Goal: Information Seeking & Learning: Learn about a topic

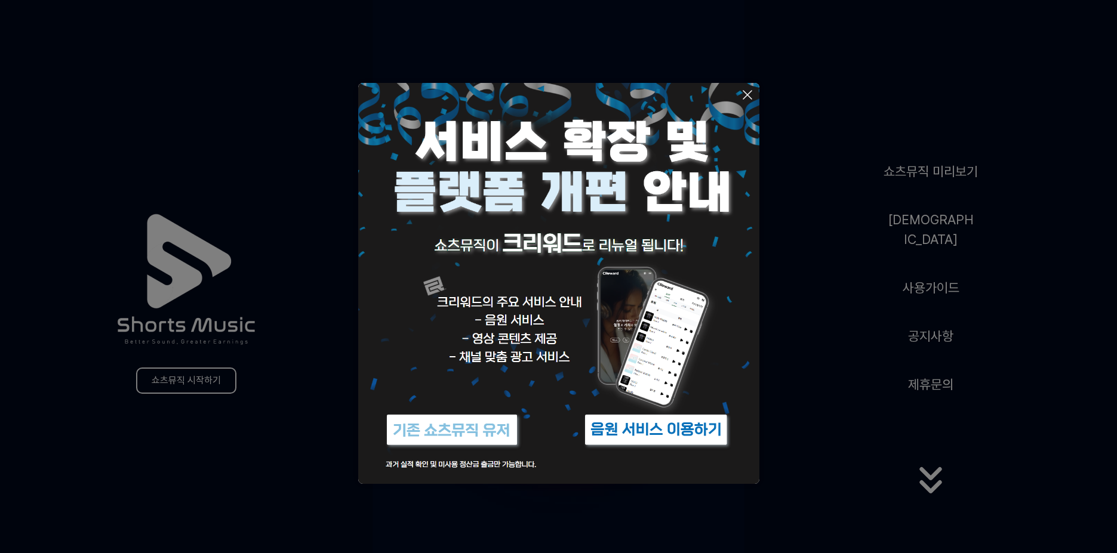
click at [746, 99] on icon at bounding box center [747, 95] width 14 height 14
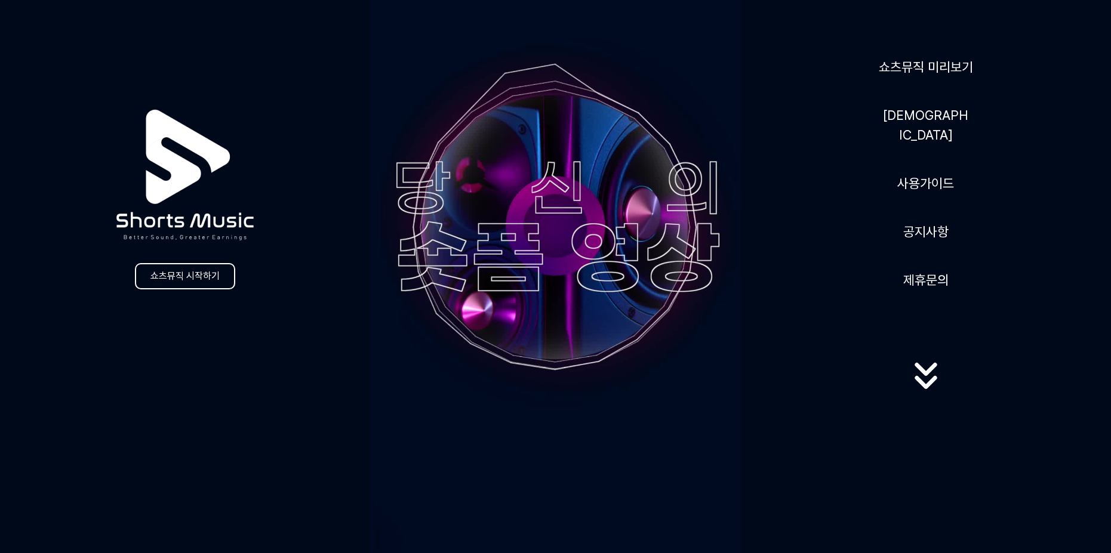
scroll to position [60, 0]
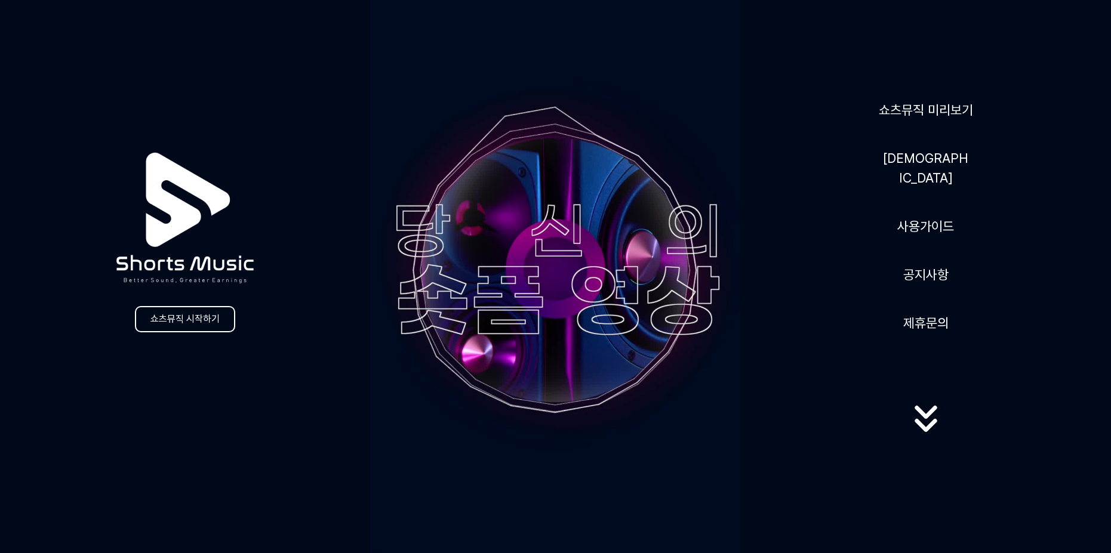
click at [925, 416] on icon at bounding box center [926, 412] width 22 height 13
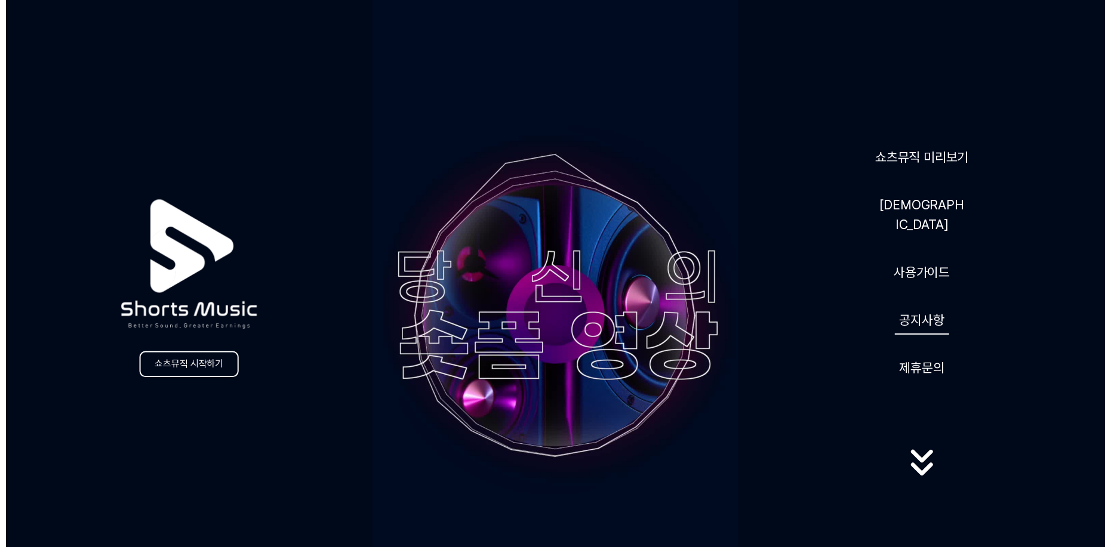
scroll to position [0, 0]
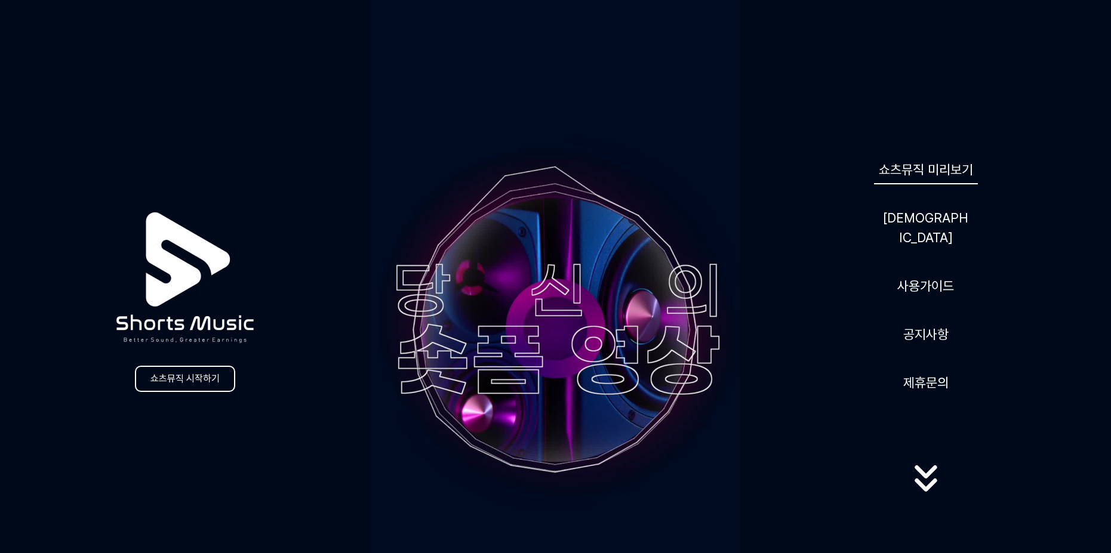
click at [925, 180] on link "쇼츠뮤직 미리보기" at bounding box center [926, 169] width 104 height 29
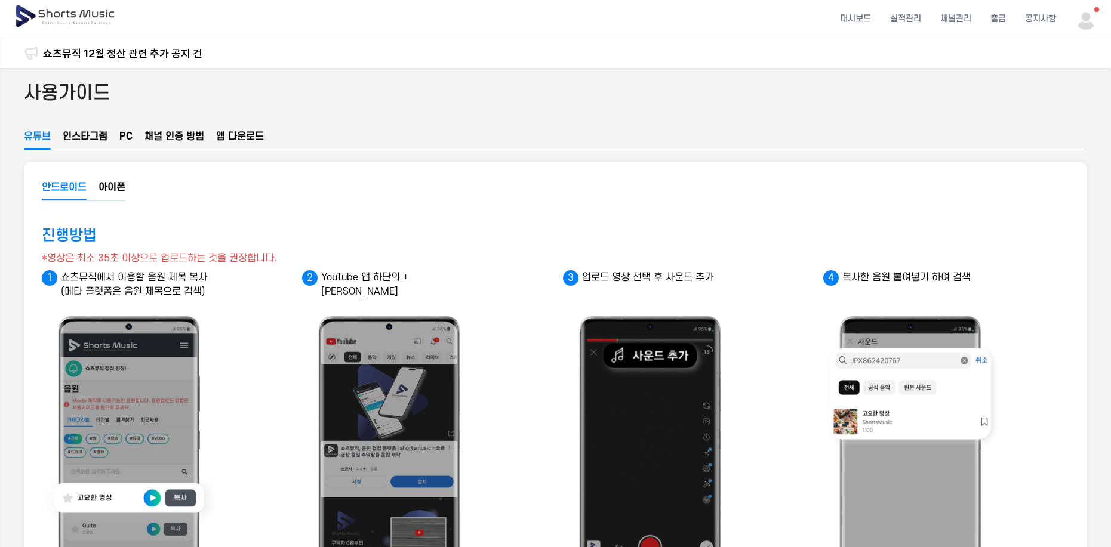
click at [93, 57] on link "쇼츠뮤직 12월 정산 관련 추가 공지 건" at bounding box center [122, 53] width 159 height 16
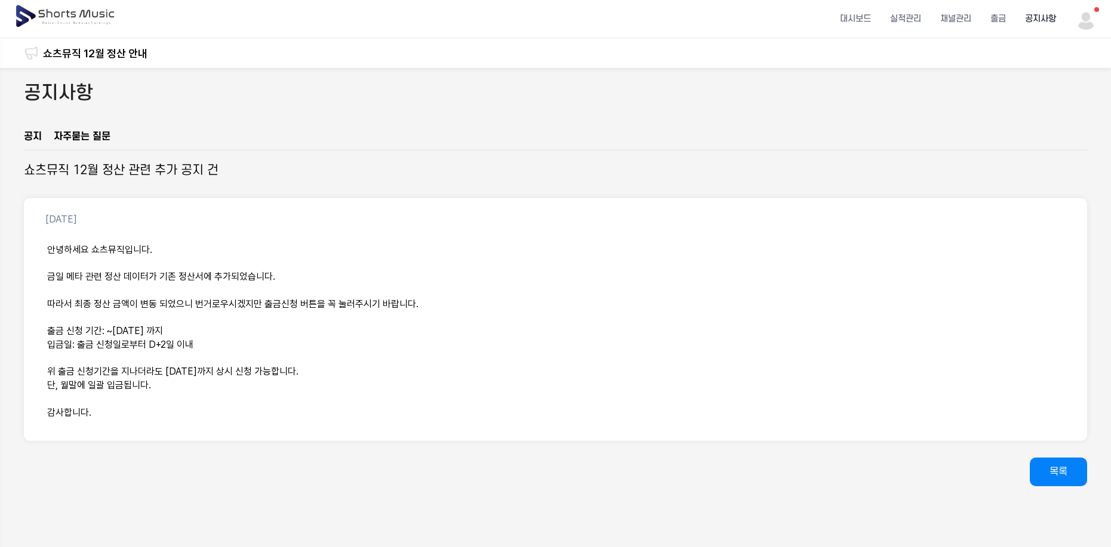
click at [77, 18] on img at bounding box center [65, 16] width 103 height 33
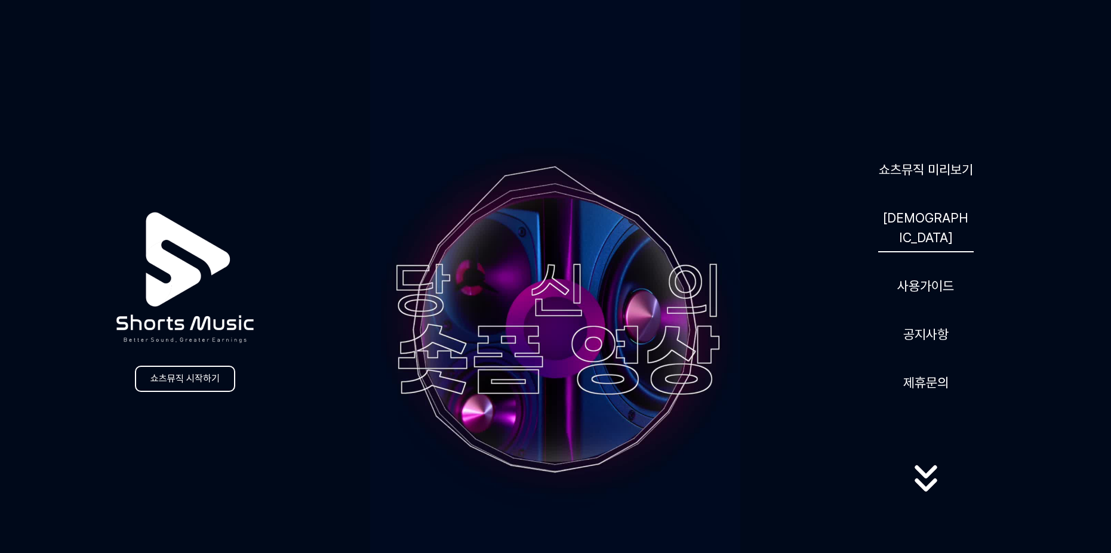
click at [923, 227] on link "[DEMOGRAPHIC_DATA]" at bounding box center [926, 228] width 96 height 49
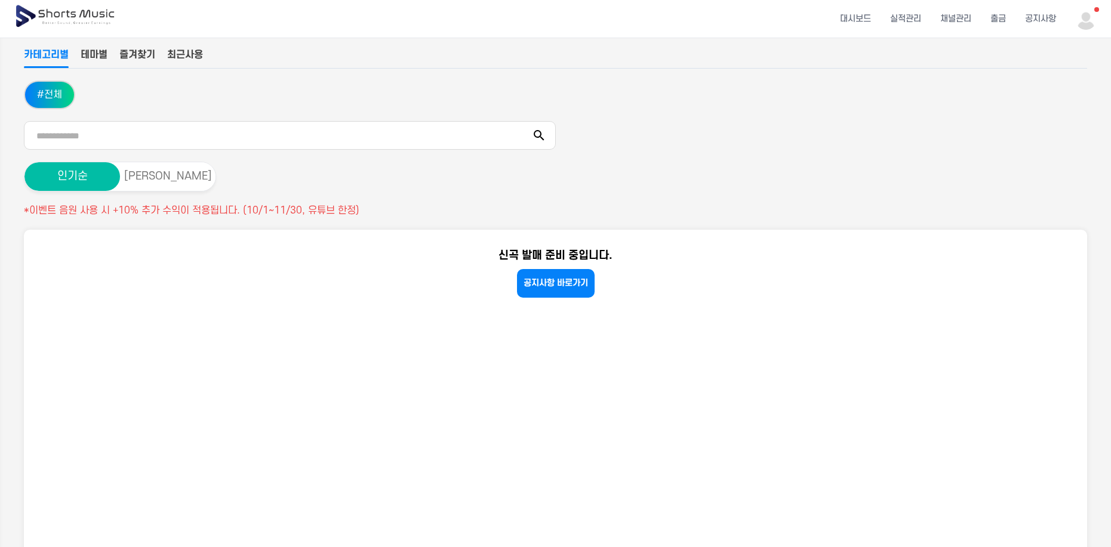
scroll to position [60, 0]
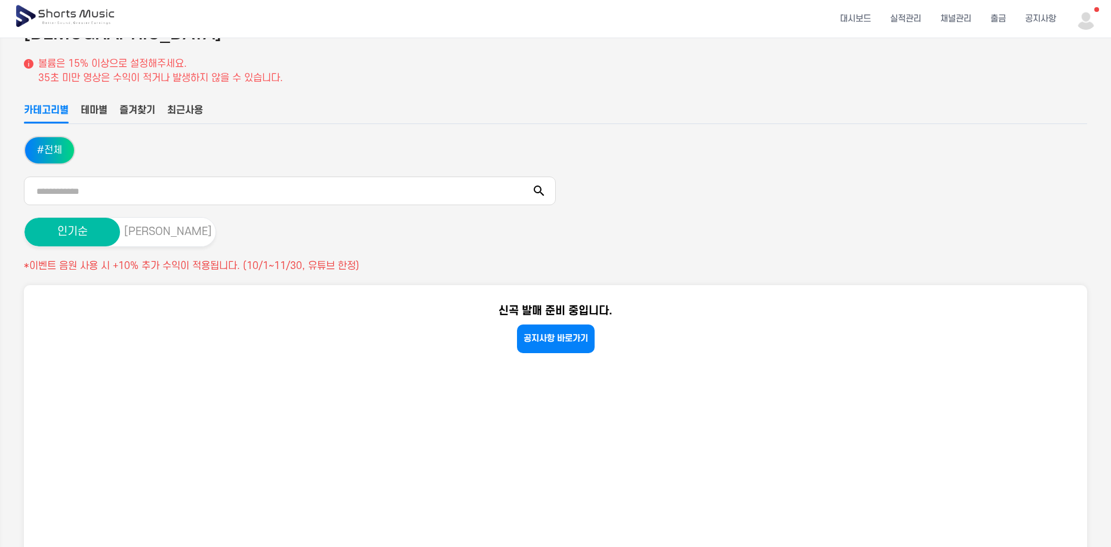
click at [174, 241] on button "최신순" at bounding box center [168, 232] width 96 height 29
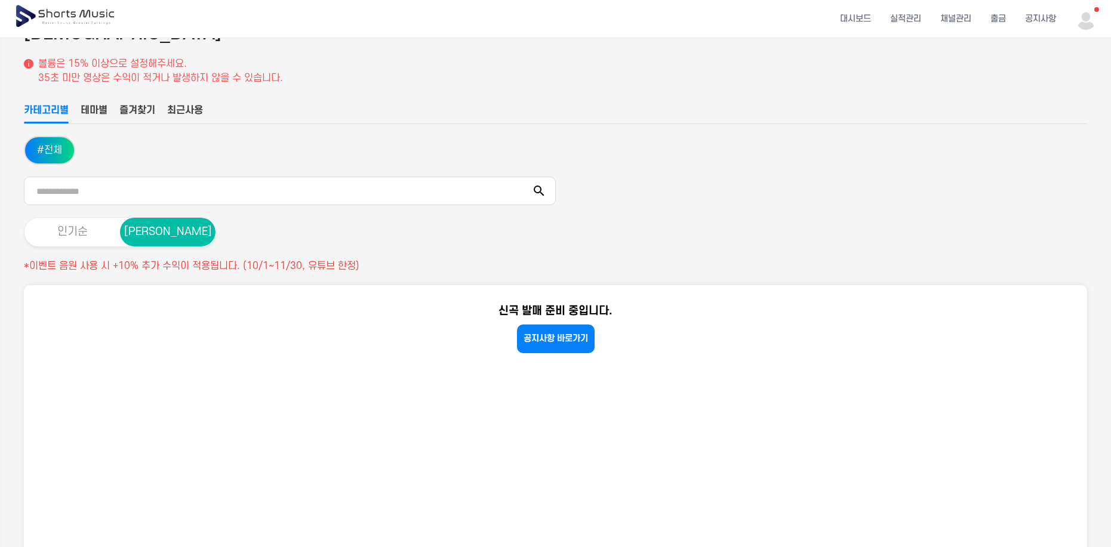
click at [89, 233] on button "인기순" at bounding box center [72, 232] width 96 height 29
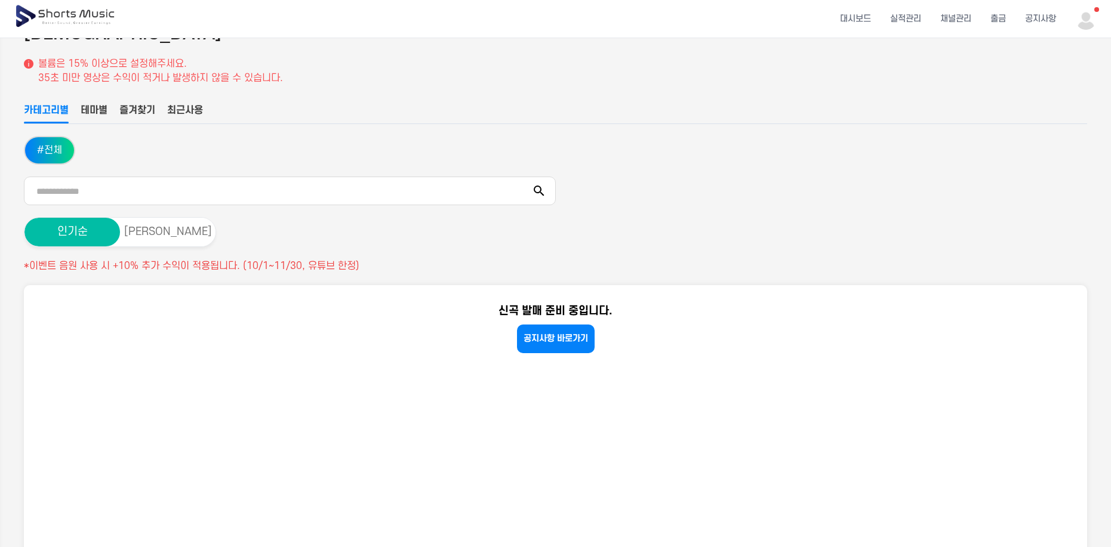
click at [81, 107] on ul "카테고리별 테마별 즐겨찾기 최근사용" at bounding box center [555, 113] width 1063 height 21
click at [87, 107] on button "테마별" at bounding box center [94, 113] width 27 height 20
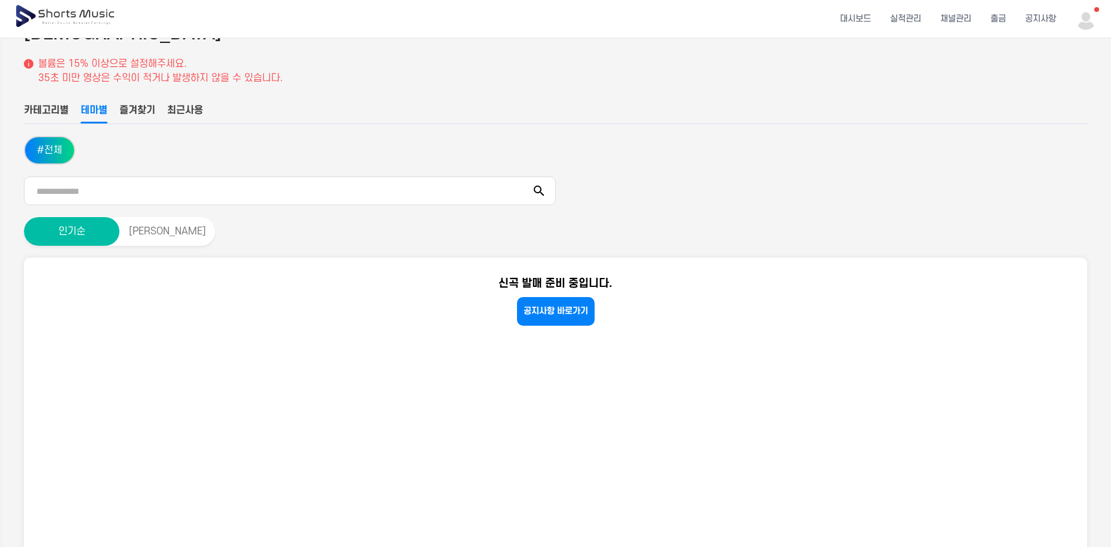
click at [152, 108] on button "즐겨찾기" at bounding box center [137, 113] width 36 height 20
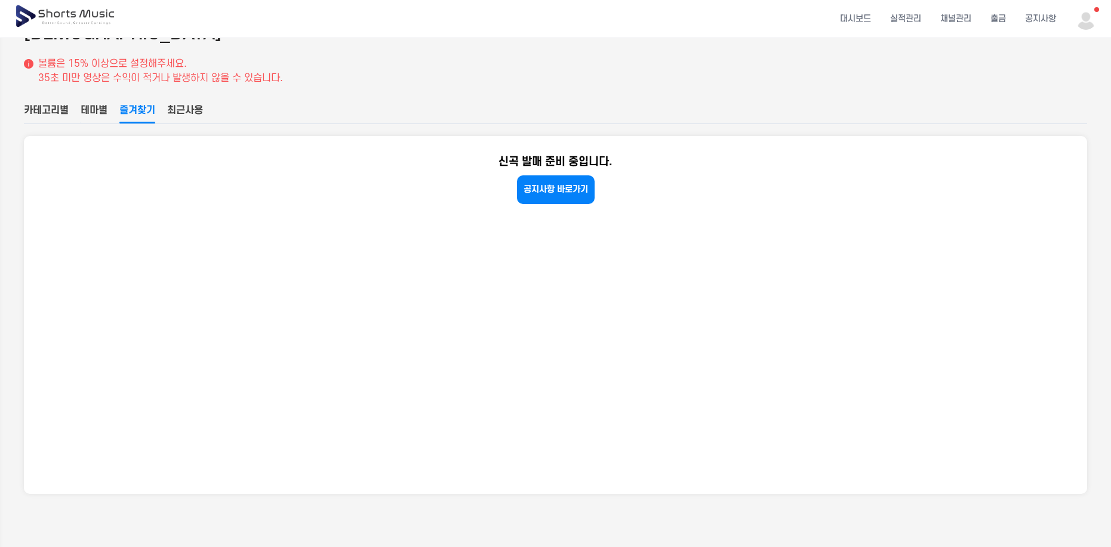
click at [202, 106] on button "최근사용" at bounding box center [185, 113] width 36 height 20
click at [122, 109] on button "즐겨찾기" at bounding box center [137, 113] width 36 height 20
click at [54, 112] on button "카테고리별" at bounding box center [46, 113] width 45 height 20
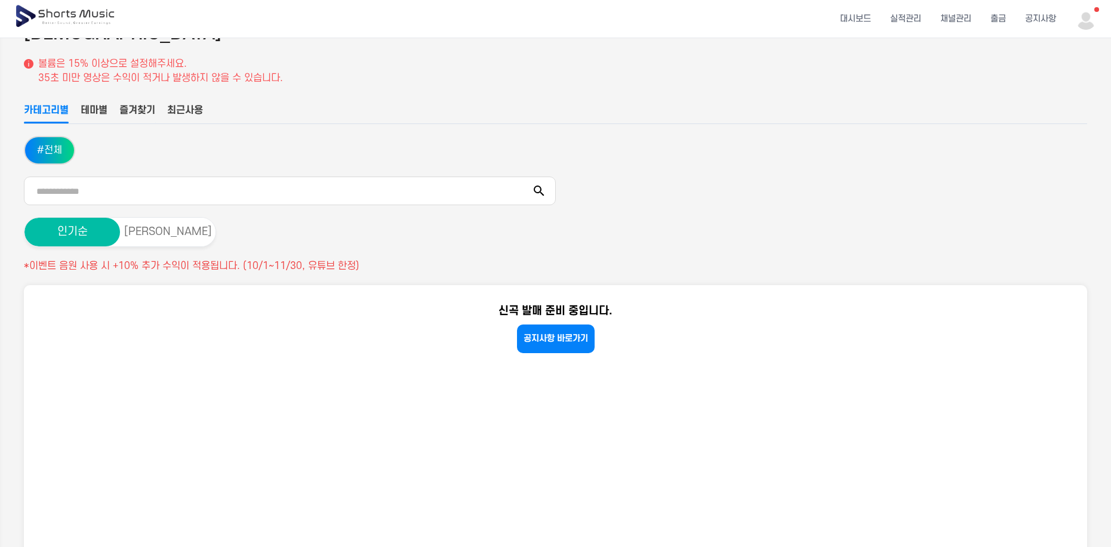
click at [83, 21] on img at bounding box center [65, 16] width 103 height 33
